Goal: Task Accomplishment & Management: Use online tool/utility

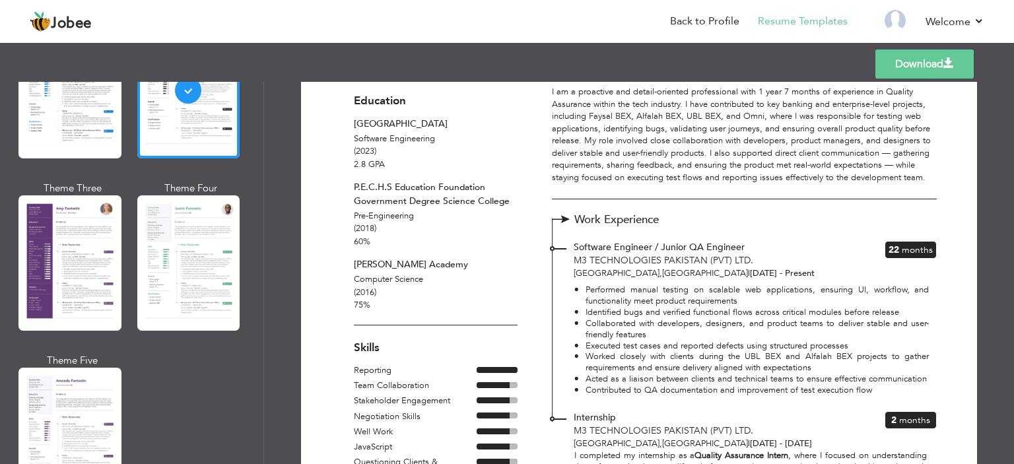
scroll to position [1122, 0]
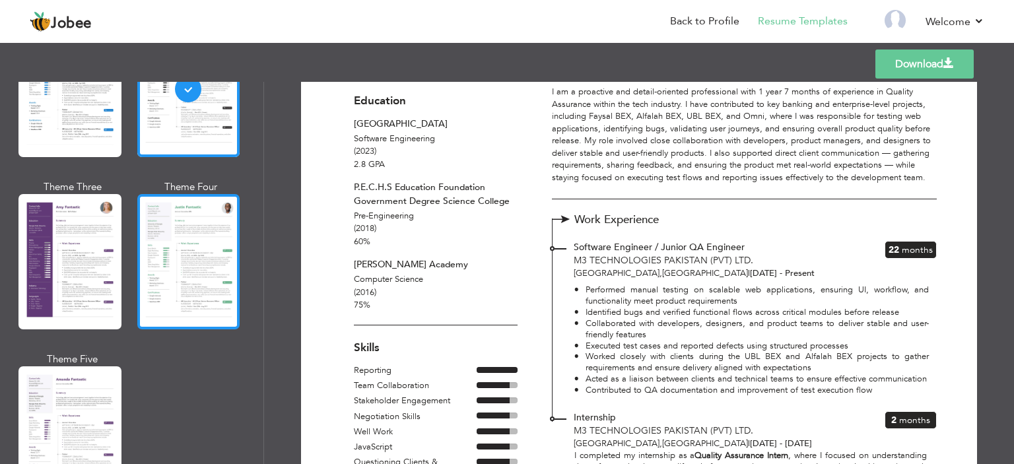
click at [201, 284] on div at bounding box center [188, 261] width 103 height 135
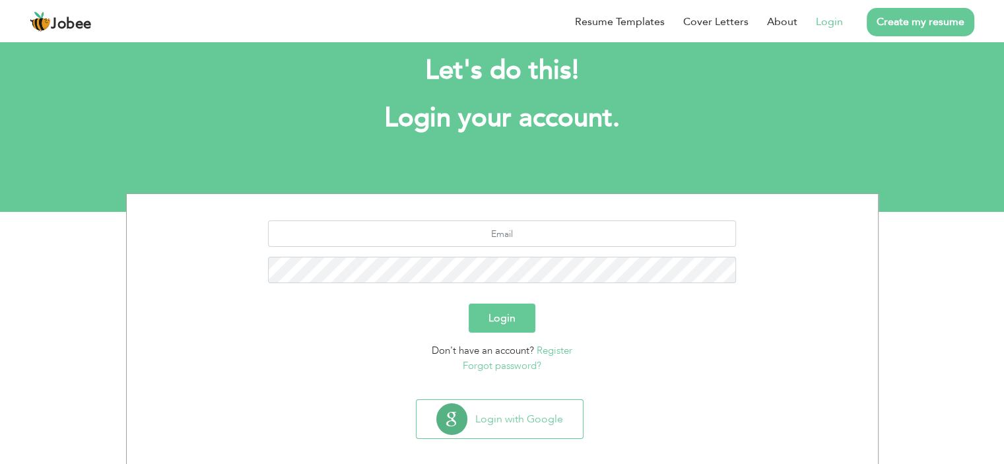
scroll to position [36, 0]
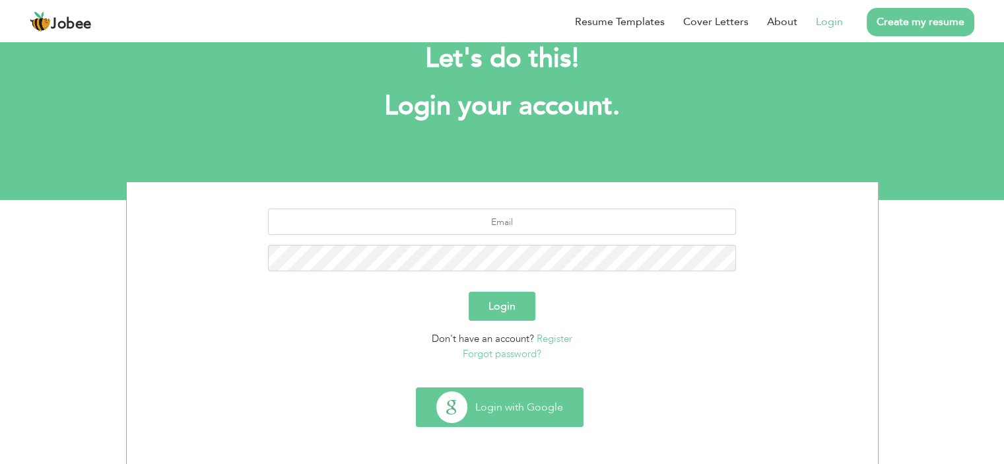
click at [519, 398] on button "Login with Google" at bounding box center [499, 407] width 166 height 38
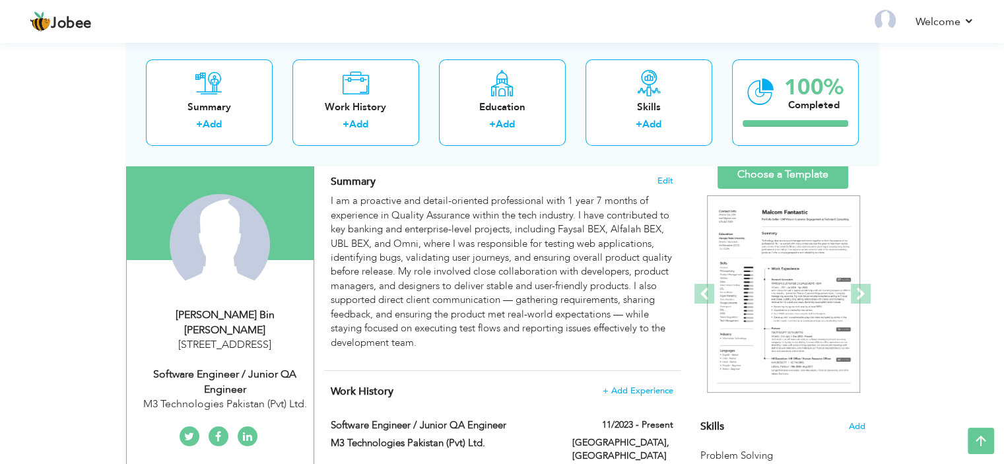
scroll to position [66, 0]
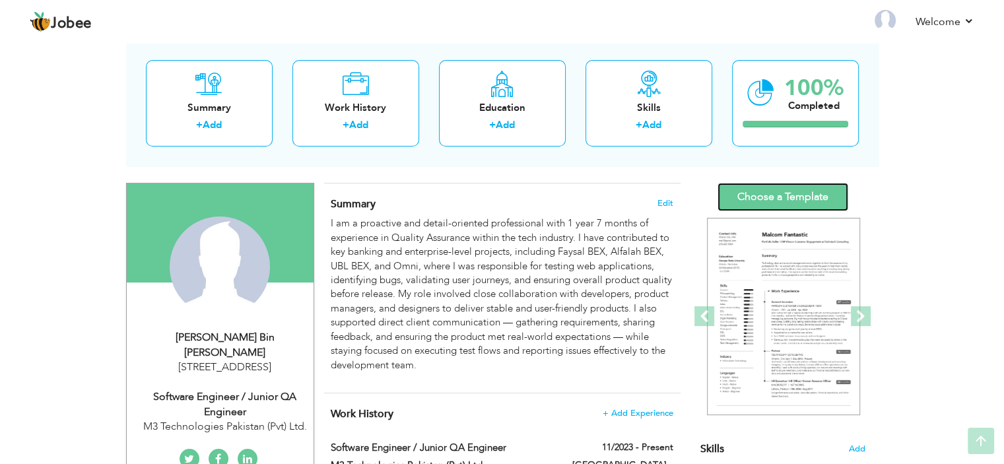
click at [793, 195] on link "Choose a Template" at bounding box center [782, 197] width 131 height 28
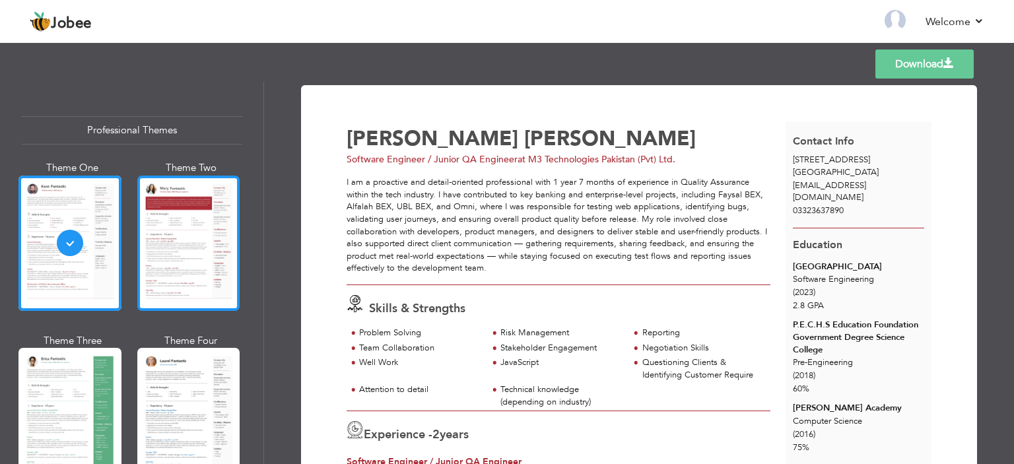
click at [188, 205] on div at bounding box center [188, 243] width 103 height 135
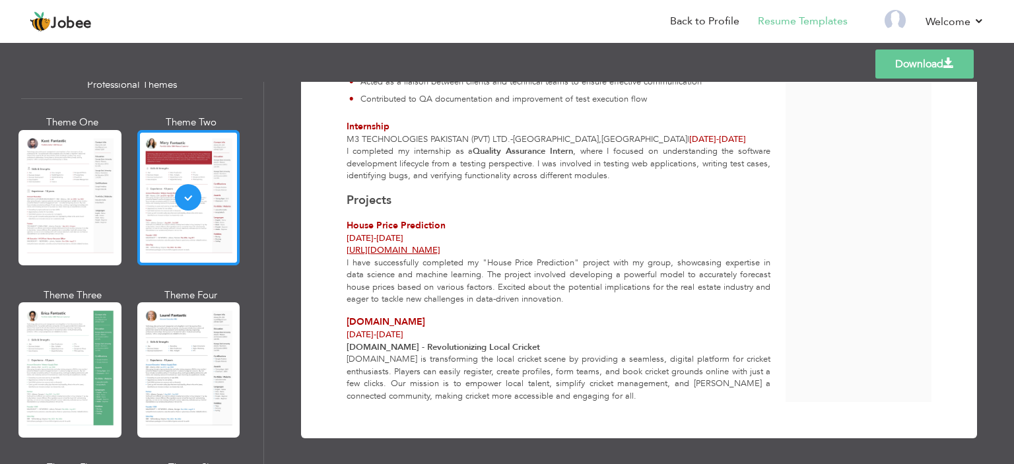
scroll to position [66, 0]
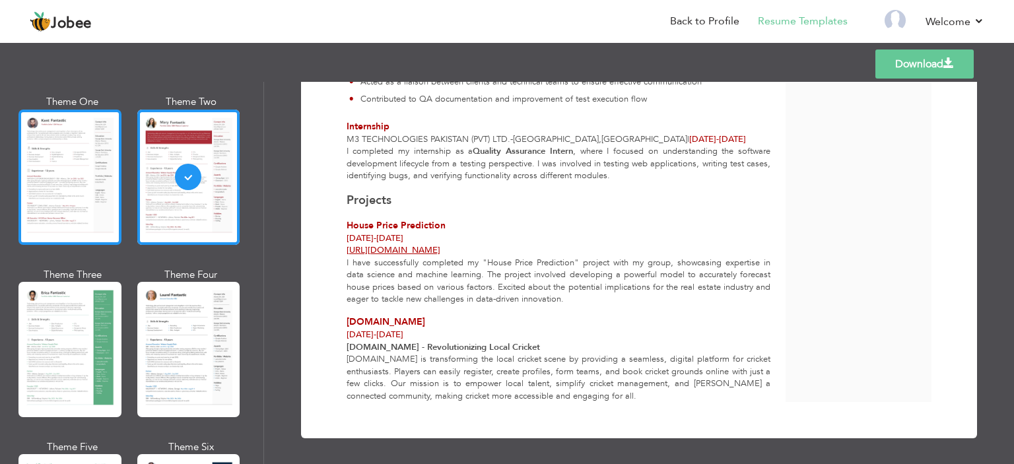
click at [81, 174] on div at bounding box center [69, 177] width 103 height 135
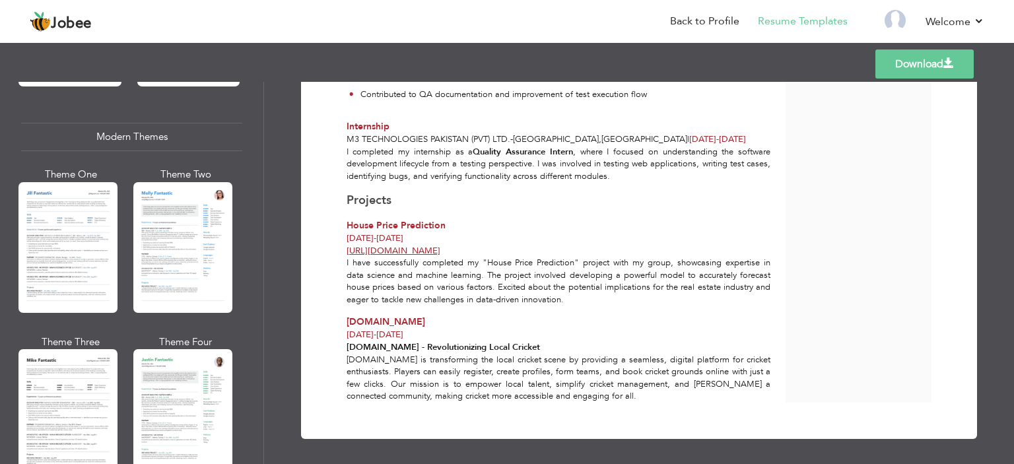
scroll to position [594, 0]
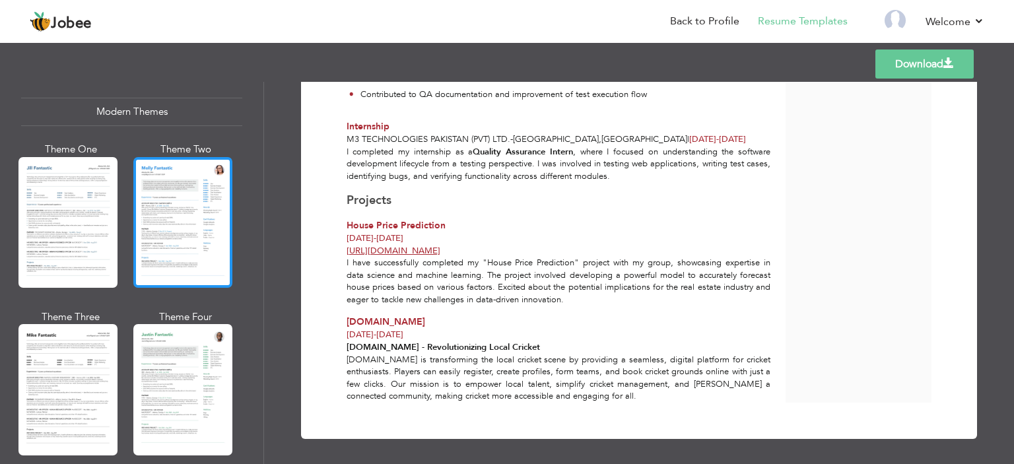
click at [199, 233] on div at bounding box center [182, 222] width 99 height 131
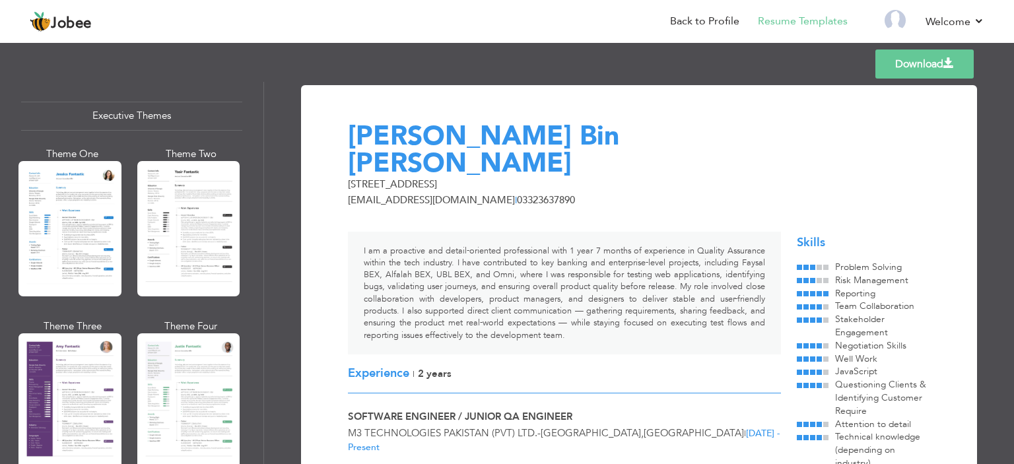
scroll to position [990, 0]
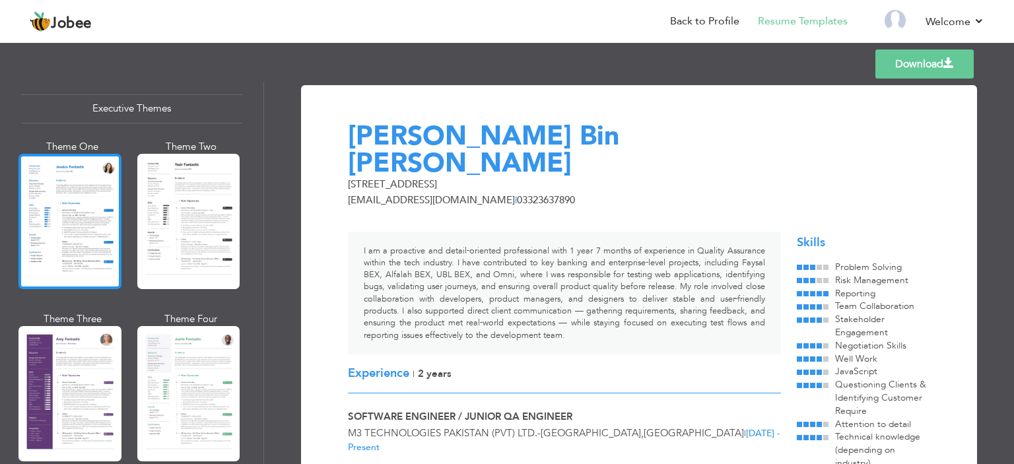
click at [66, 223] on div at bounding box center [69, 221] width 103 height 135
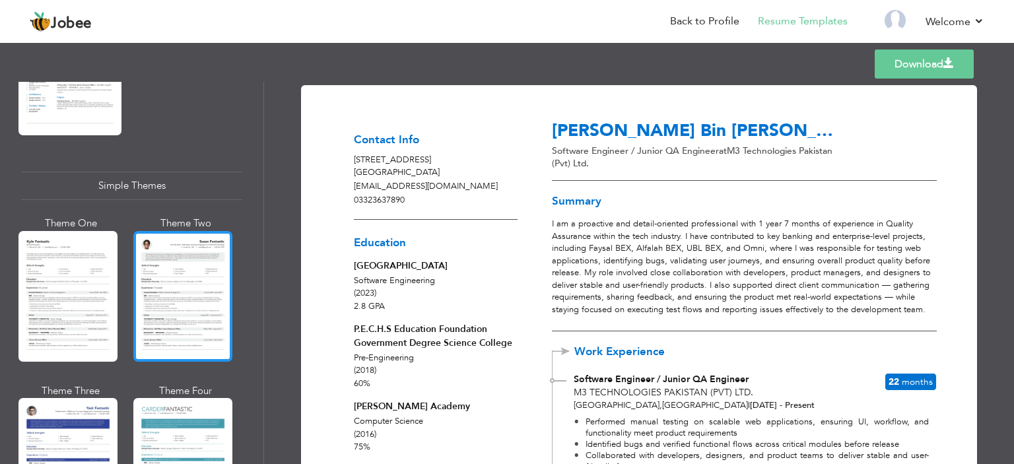
scroll to position [2242, 0]
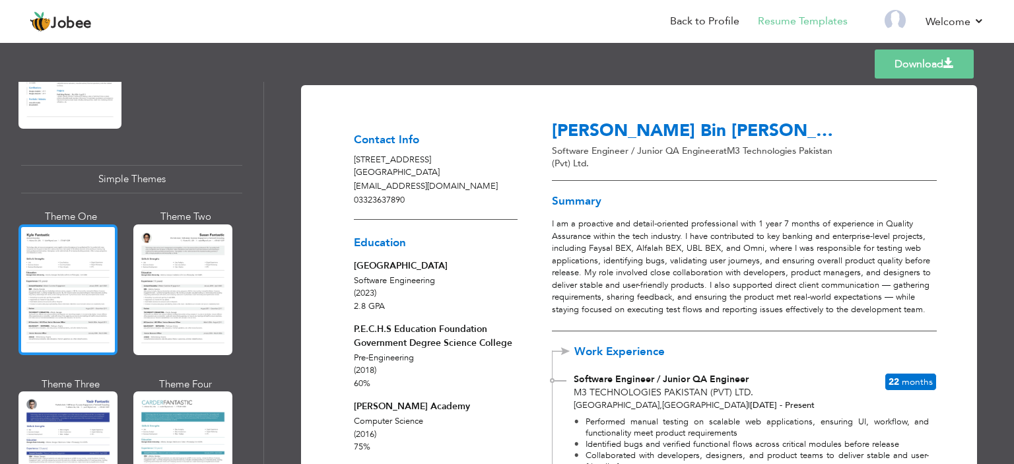
click at [80, 285] on div at bounding box center [67, 289] width 99 height 131
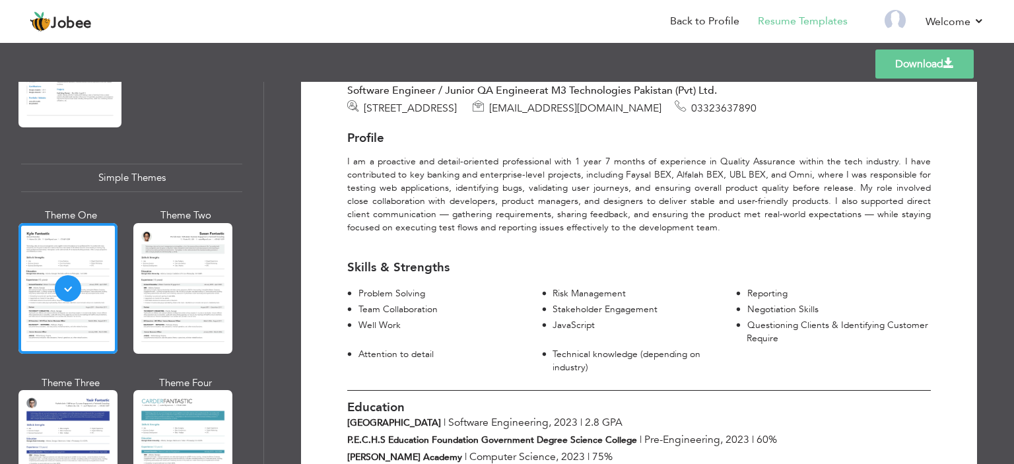
scroll to position [198, 0]
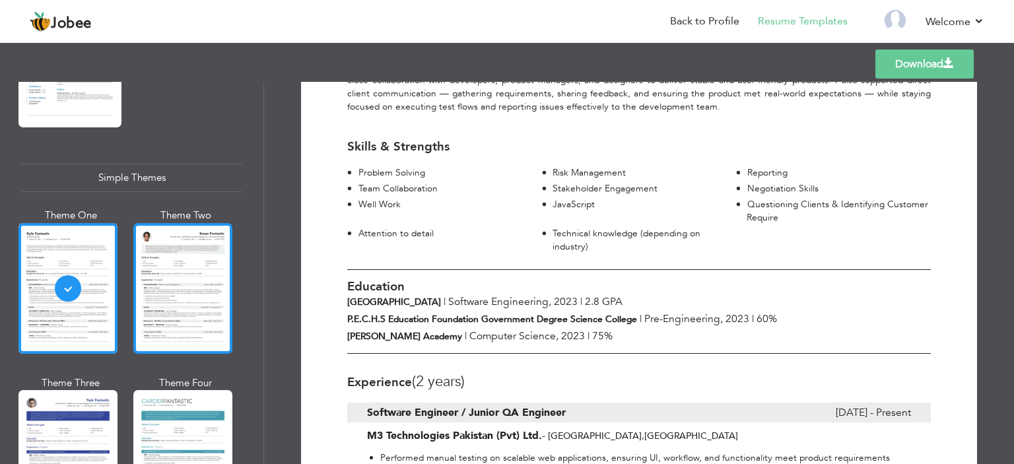
click at [158, 284] on div at bounding box center [182, 288] width 99 height 131
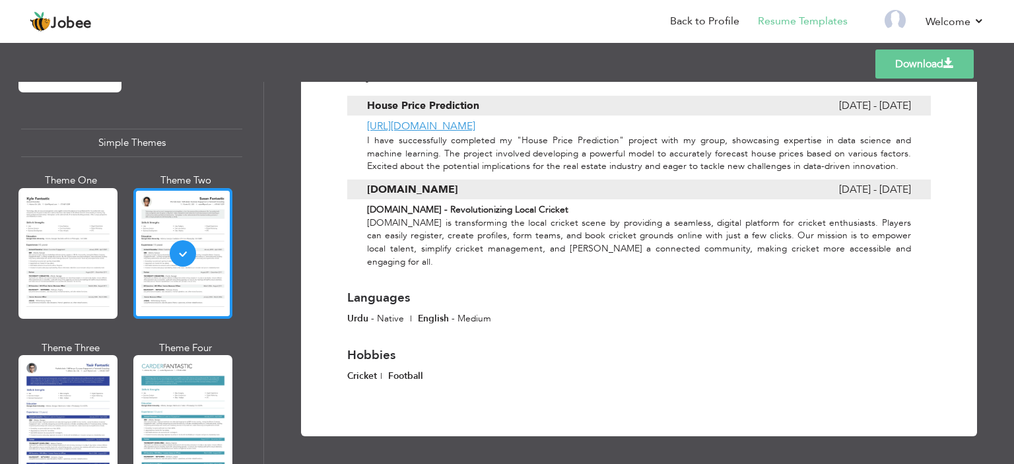
scroll to position [2310, 0]
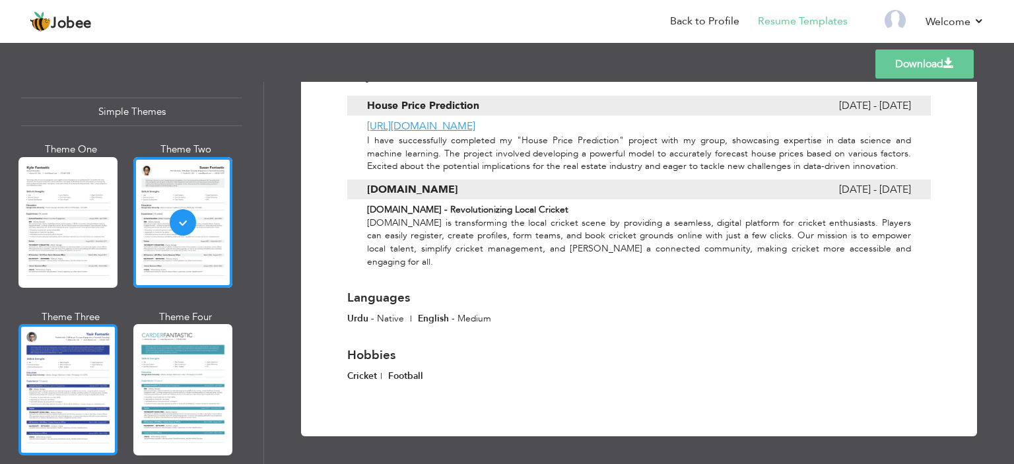
click at [72, 324] on div at bounding box center [67, 389] width 99 height 131
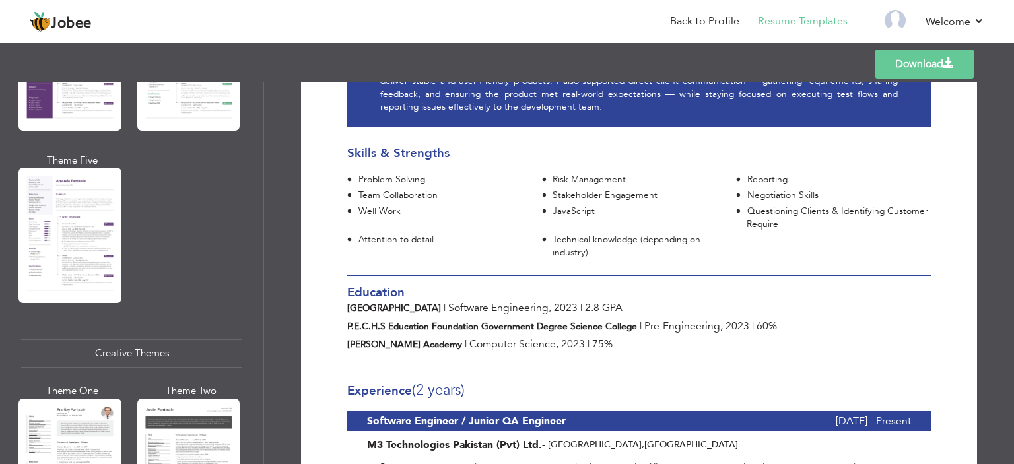
scroll to position [1254, 0]
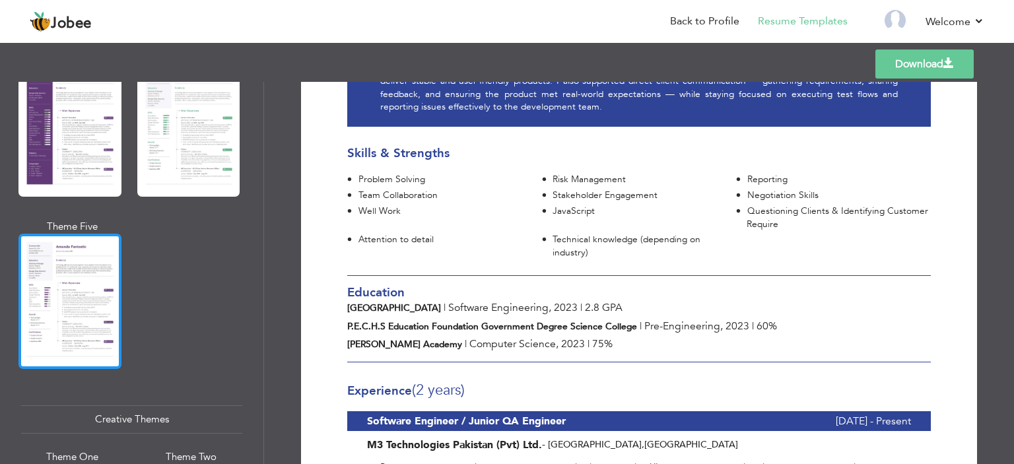
click at [107, 274] on div at bounding box center [69, 301] width 103 height 135
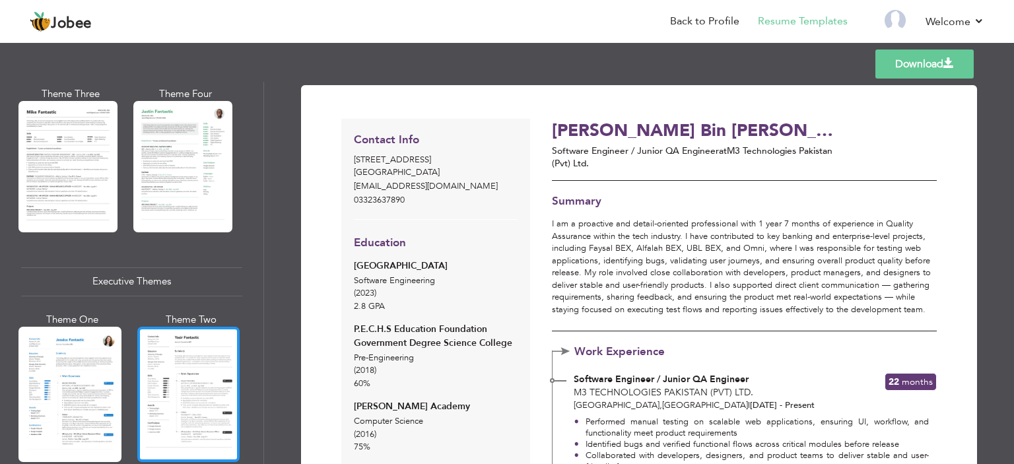
scroll to position [793, 0]
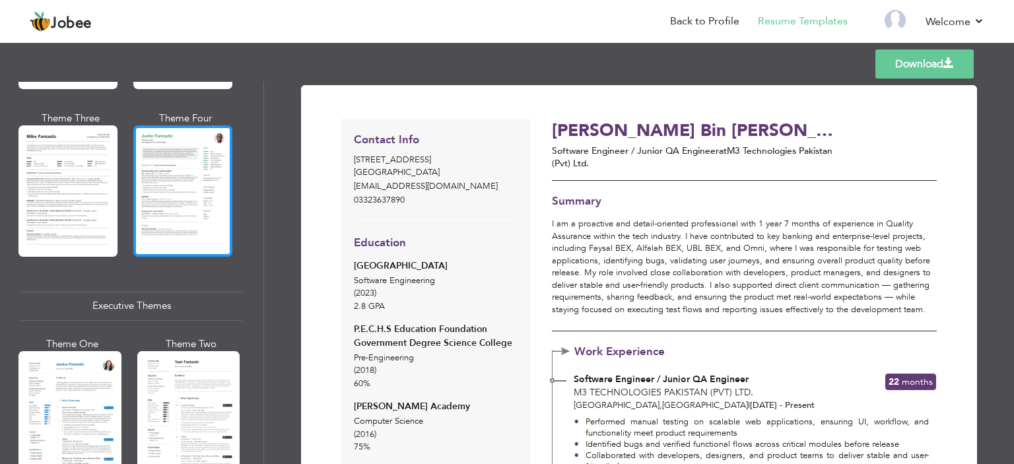
click at [160, 200] on div at bounding box center [182, 190] width 99 height 131
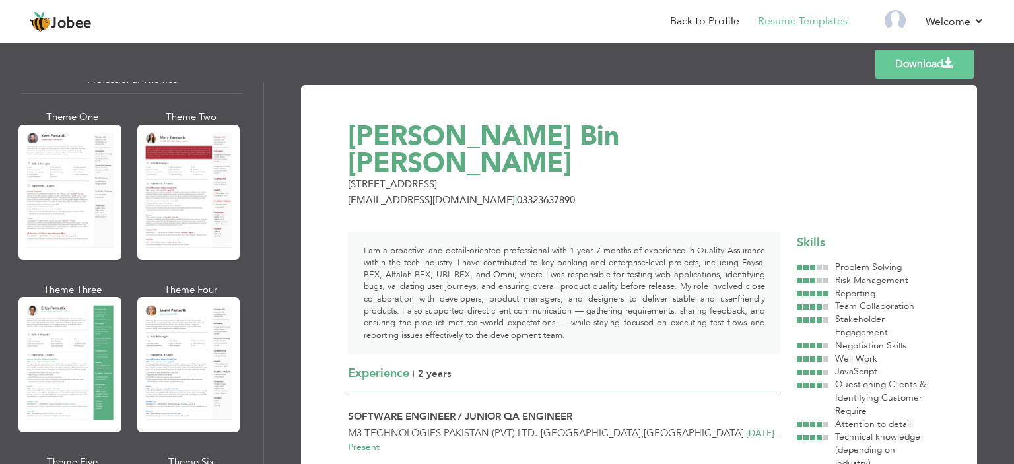
scroll to position [198, 0]
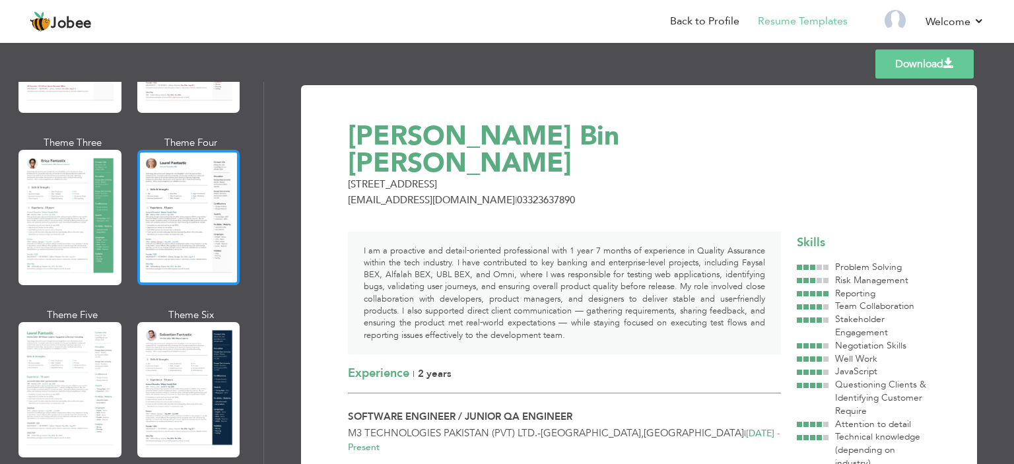
click at [173, 228] on div at bounding box center [188, 217] width 103 height 135
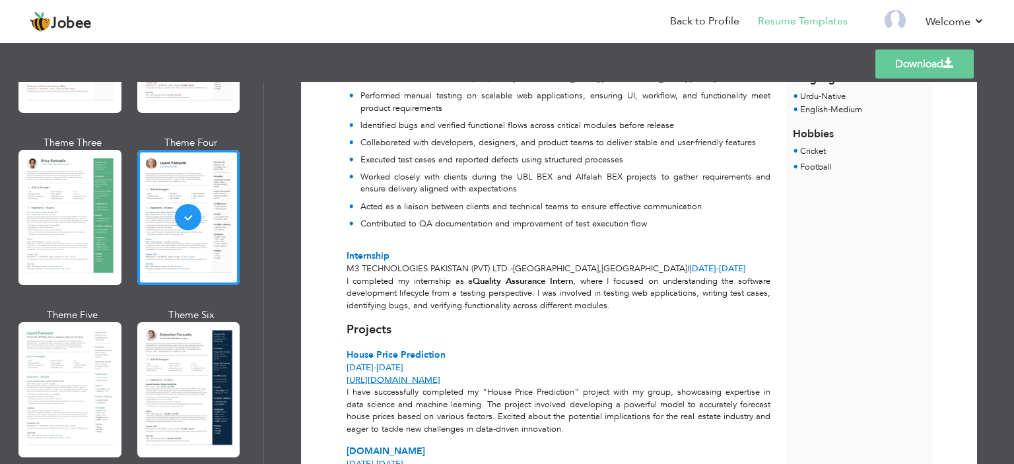
scroll to position [525, 0]
